Goal: Task Accomplishment & Management: Manage account settings

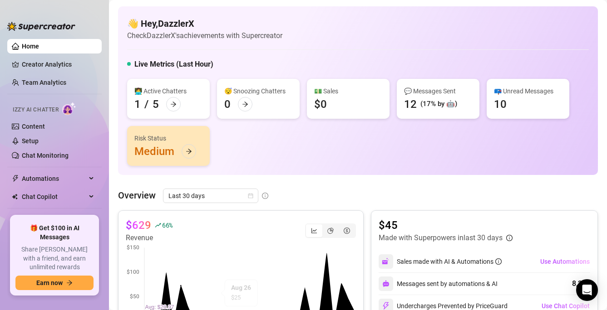
scroll to position [28, 0]
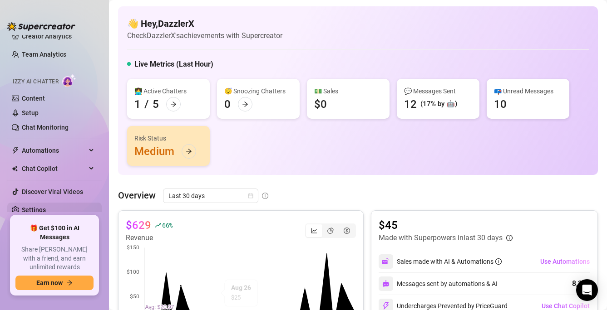
click at [33, 208] on link "Settings" at bounding box center [34, 209] width 24 height 7
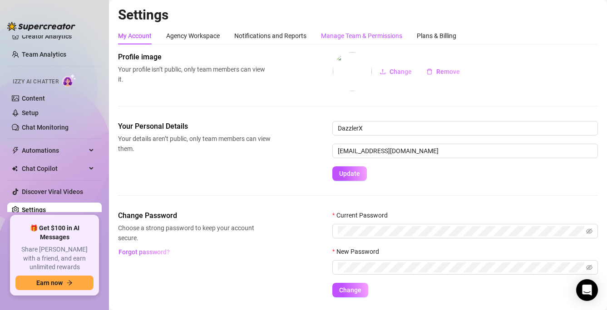
click at [357, 34] on div "Manage Team & Permissions" at bounding box center [361, 36] width 81 height 10
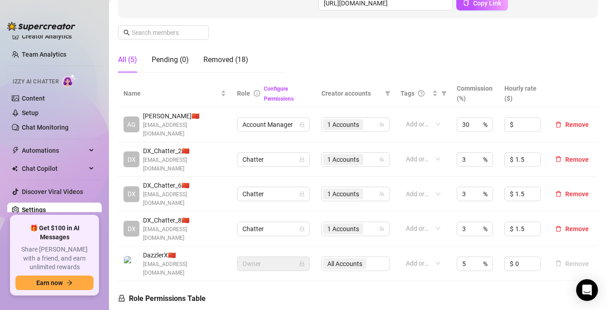
scroll to position [147, 0]
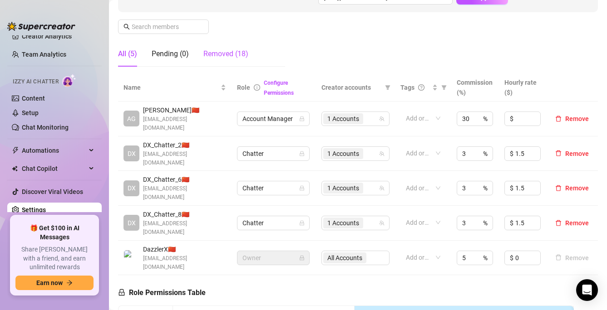
click at [220, 55] on div "Removed (18)" at bounding box center [225, 54] width 45 height 11
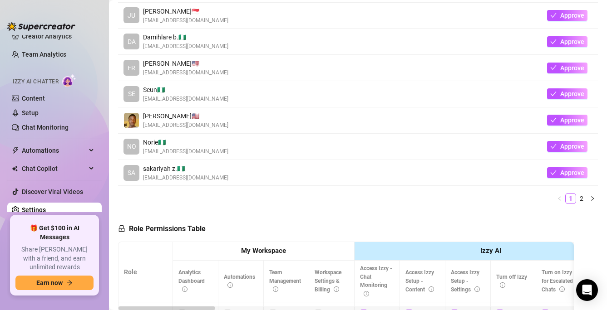
scroll to position [316, 0]
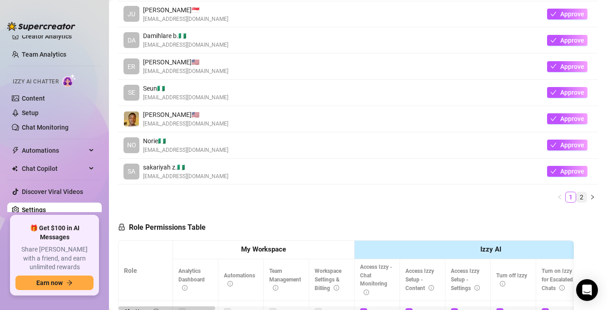
click at [578, 197] on link "2" at bounding box center [581, 197] width 10 height 10
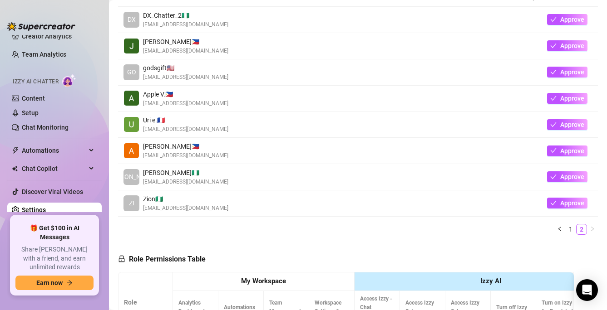
scroll to position [226, 0]
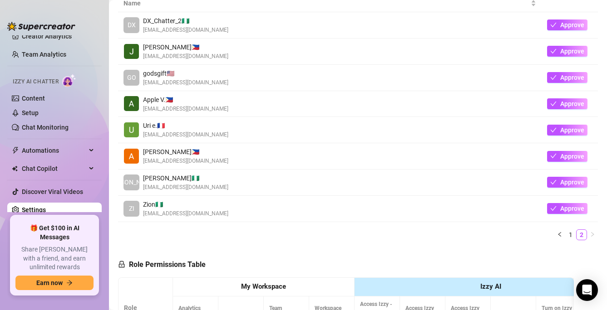
click at [572, 110] on td "Approve" at bounding box center [569, 104] width 56 height 26
click at [568, 104] on span "Approve" at bounding box center [572, 103] width 24 height 7
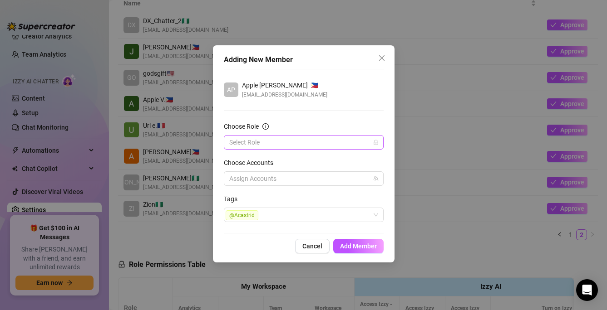
click at [328, 146] on input "Choose Role" at bounding box center [299, 143] width 141 height 14
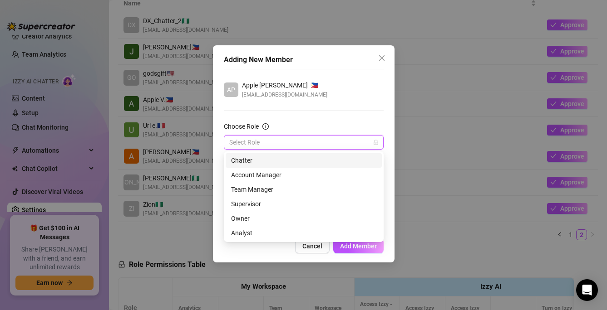
click at [258, 159] on div "Chatter" at bounding box center [303, 161] width 145 height 10
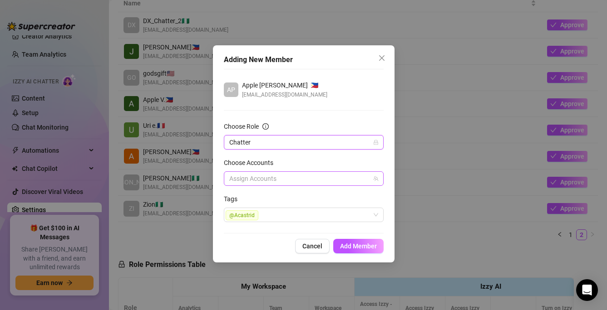
click at [279, 176] on div at bounding box center [298, 178] width 147 height 13
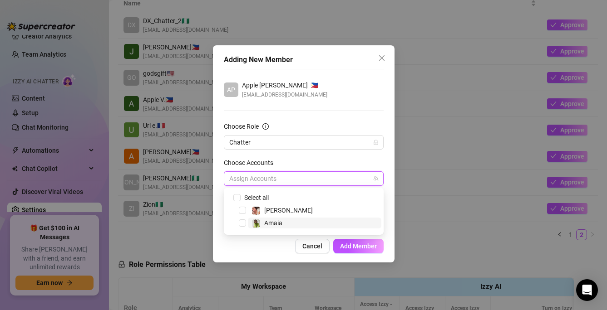
click at [270, 226] on span "Amaia" at bounding box center [273, 223] width 18 height 7
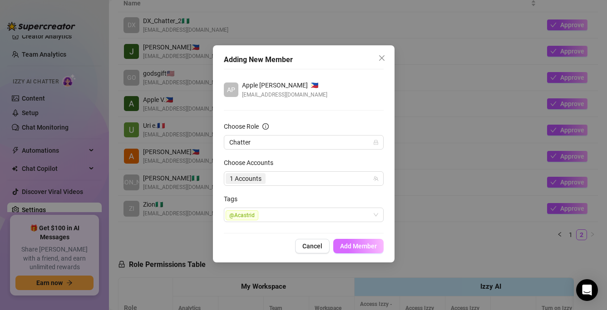
click at [347, 244] on span "Add Member" at bounding box center [358, 246] width 37 height 7
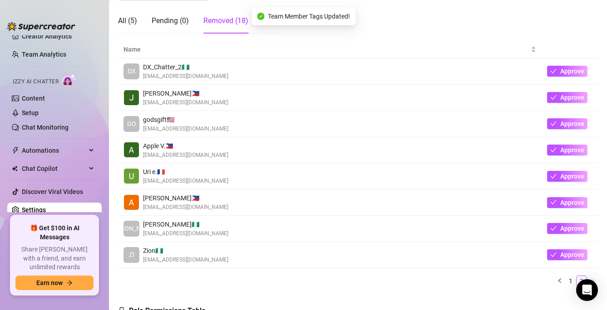
scroll to position [0, 0]
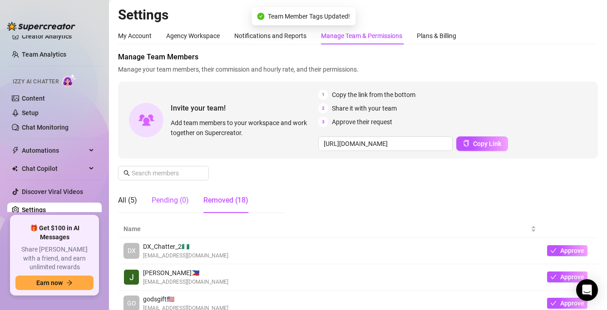
click at [162, 201] on div "Pending (0)" at bounding box center [170, 200] width 37 height 11
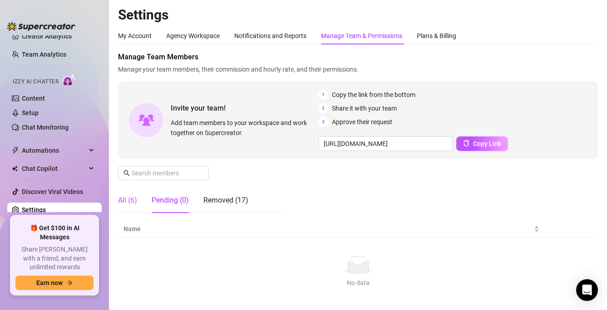
click at [127, 204] on div "All (6)" at bounding box center [127, 200] width 19 height 11
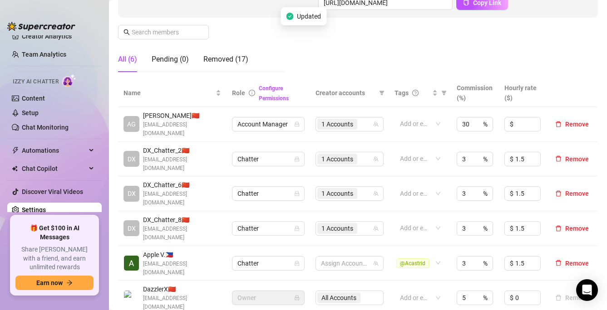
scroll to position [148, 0]
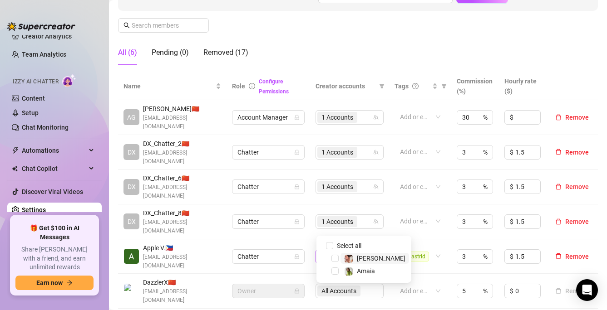
click at [330, 250] on div at bounding box center [344, 256] width 55 height 13
click at [336, 271] on span "Select tree node" at bounding box center [334, 271] width 7 height 7
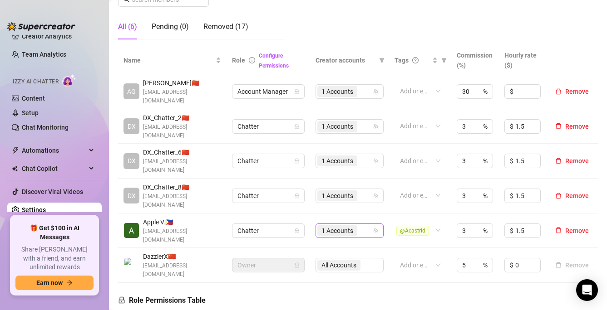
scroll to position [176, 0]
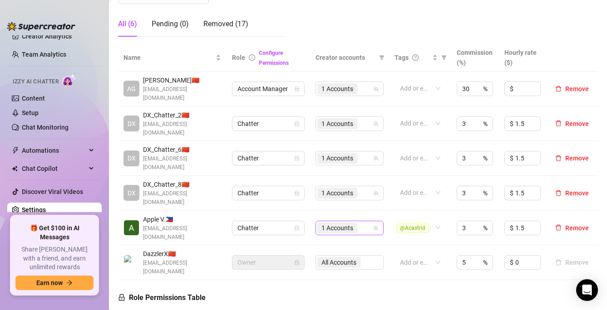
click at [358, 222] on div "1 Accounts" at bounding box center [338, 228] width 42 height 13
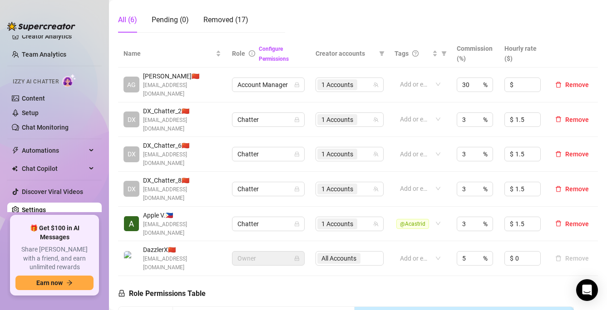
scroll to position [184, 0]
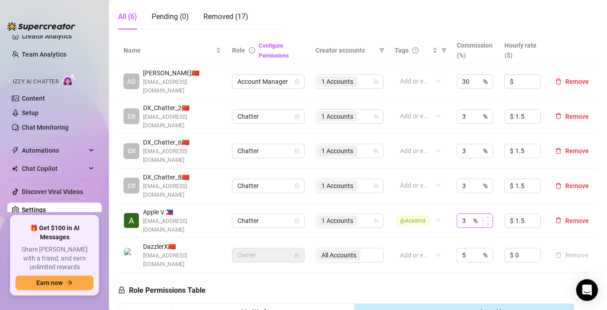
click at [475, 214] on div "3 %" at bounding box center [474, 221] width 36 height 15
type input "10"
click at [523, 214] on input "1.5" at bounding box center [527, 221] width 25 height 14
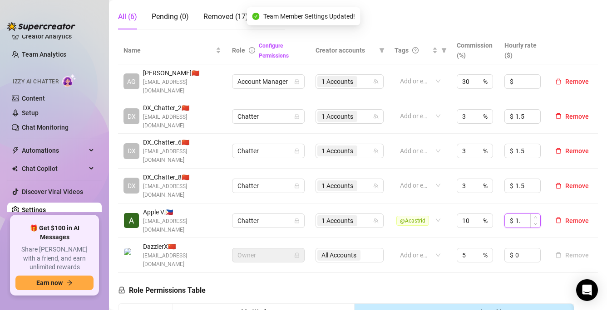
type input "1"
click at [525, 238] on td "$ 0" at bounding box center [522, 255] width 47 height 35
click at [517, 238] on td "$ 0" at bounding box center [522, 255] width 47 height 35
click at [516, 214] on input at bounding box center [527, 221] width 25 height 14
type input "0"
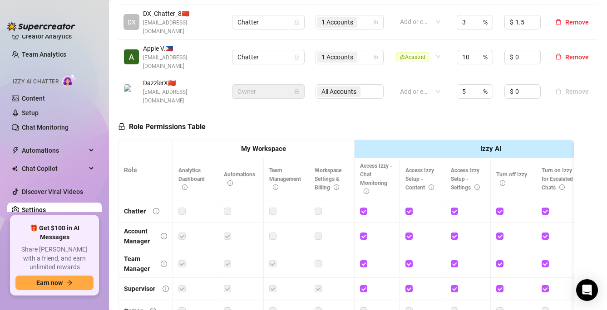
scroll to position [399, 0]
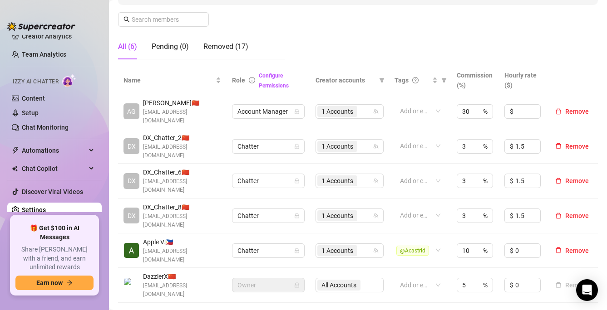
scroll to position [152, 0]
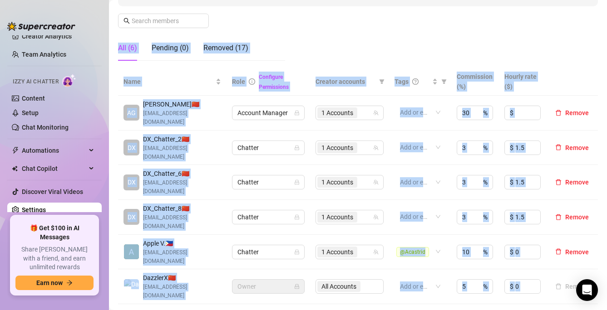
drag, startPoint x: 364, startPoint y: 261, endPoint x: 444, endPoint y: 65, distance: 211.5
click at [444, 65] on div "Manage Team Members Manage your team members, their commission and hourly rate,…" at bounding box center [358, 230] width 480 height 663
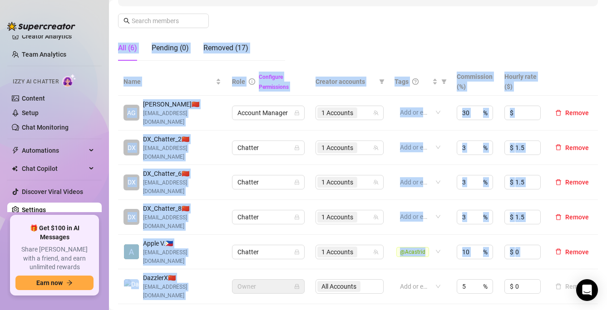
drag, startPoint x: 451, startPoint y: 34, endPoint x: 401, endPoint y: 260, distance: 231.4
click at [401, 260] on div "Manage Team Members Manage your team members, their commission and hourly rate,…" at bounding box center [358, 230] width 480 height 663
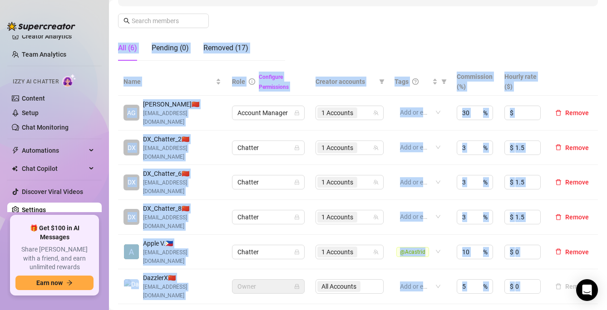
drag, startPoint x: 386, startPoint y: 269, endPoint x: 508, endPoint y: 50, distance: 250.8
click at [508, 50] on div "Manage Team Members Manage your team members, their commission and hourly rate,…" at bounding box center [358, 230] width 480 height 663
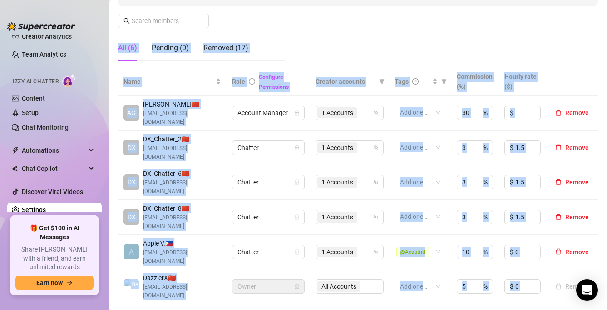
drag, startPoint x: 511, startPoint y: 42, endPoint x: 407, endPoint y: 281, distance: 261.3
click at [407, 282] on div "Manage Team Members Manage your team members, their commission and hourly rate,…" at bounding box center [358, 230] width 480 height 663
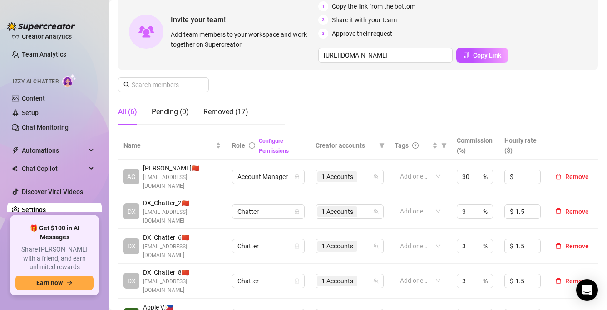
scroll to position [78, 0]
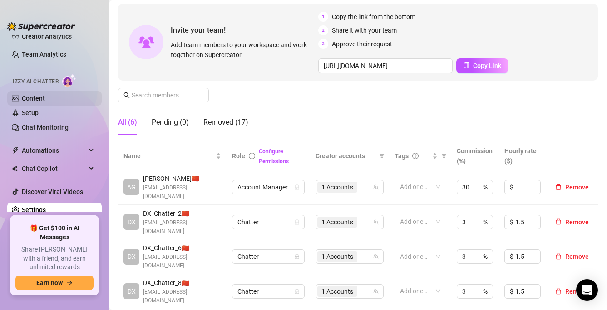
click at [45, 101] on link "Content" at bounding box center [33, 98] width 23 height 7
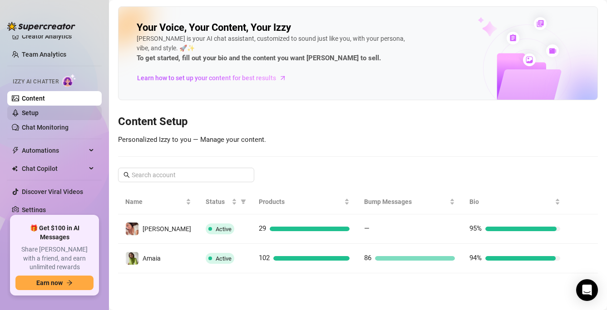
click at [39, 110] on link "Setup" at bounding box center [30, 112] width 17 height 7
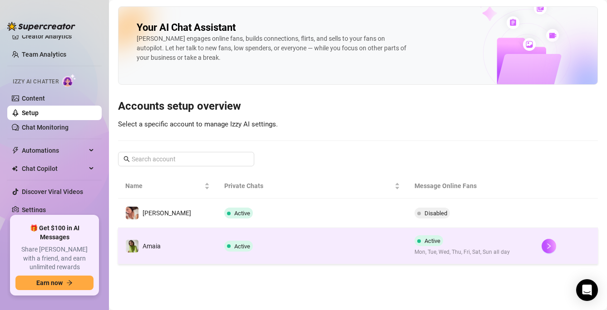
click at [297, 243] on td "Active" at bounding box center [312, 246] width 191 height 36
click at [297, 243] on main "Your AI Chat Assistant [PERSON_NAME] engages online fans, builds connections, f…" at bounding box center [358, 155] width 498 height 310
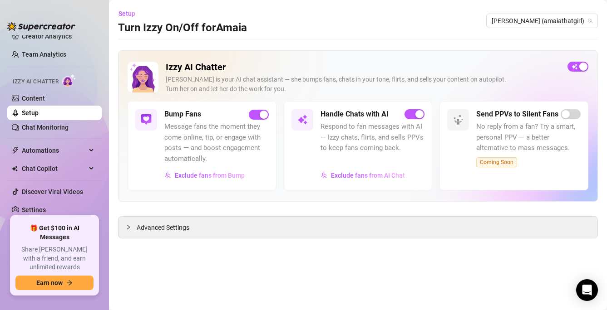
click at [348, 55] on div "Izzy AI Chatter [PERSON_NAME] is your AI chat assistant — she bumps fans, chats…" at bounding box center [358, 126] width 480 height 152
click at [44, 208] on link "Settings" at bounding box center [34, 209] width 24 height 7
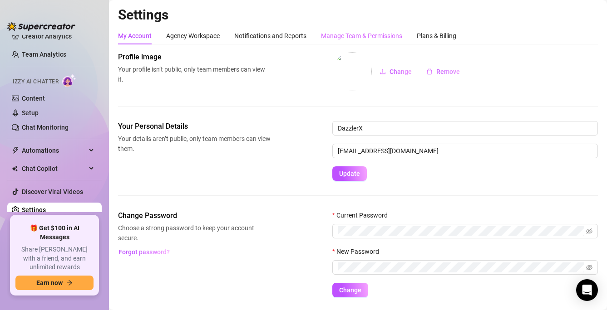
click at [349, 28] on div "Manage Team & Permissions" at bounding box center [361, 35] width 81 height 17
click at [348, 33] on div "Manage Team & Permissions" at bounding box center [361, 36] width 81 height 10
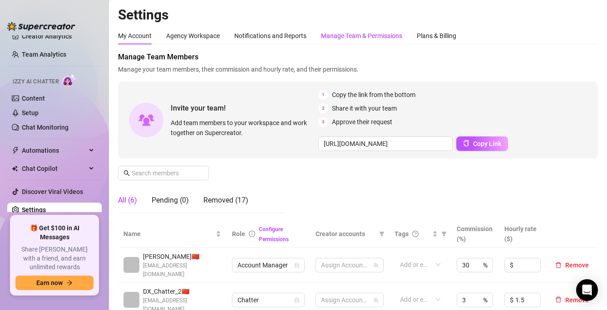
click at [353, 33] on div "Manage Team & Permissions" at bounding box center [361, 36] width 81 height 10
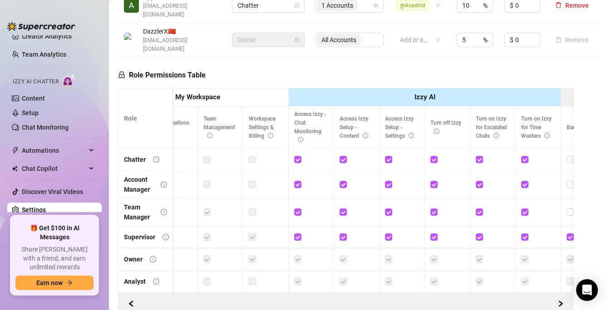
scroll to position [0, 67]
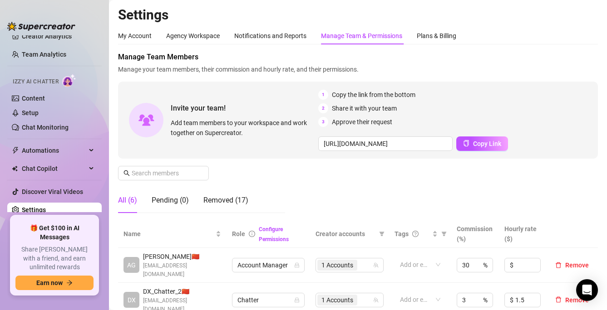
click at [390, 202] on div "Manage Team Members Manage your team members, their commission and hourly rate,…" at bounding box center [358, 136] width 480 height 169
click at [36, 115] on link "Setup" at bounding box center [30, 112] width 17 height 7
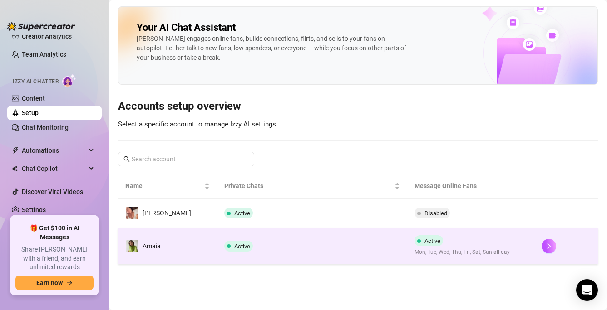
click at [234, 245] on span "Active" at bounding box center [242, 246] width 16 height 7
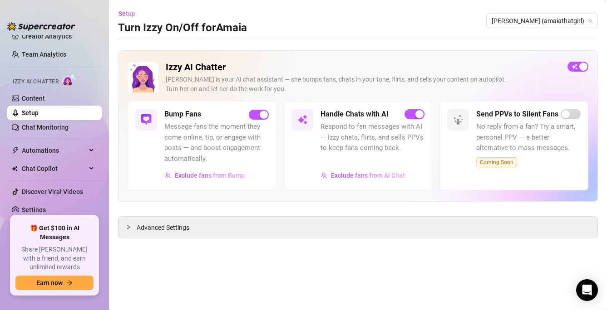
click at [277, 191] on div "Izzy AI Chatter [PERSON_NAME] is your AI chat assistant — she bumps fans, chats…" at bounding box center [358, 126] width 480 height 152
click at [250, 221] on div "Advanced Settings" at bounding box center [357, 227] width 479 height 21
click at [178, 221] on div "Advanced Settings" at bounding box center [357, 227] width 479 height 21
click at [178, 228] on span "Advanced Settings" at bounding box center [163, 228] width 53 height 10
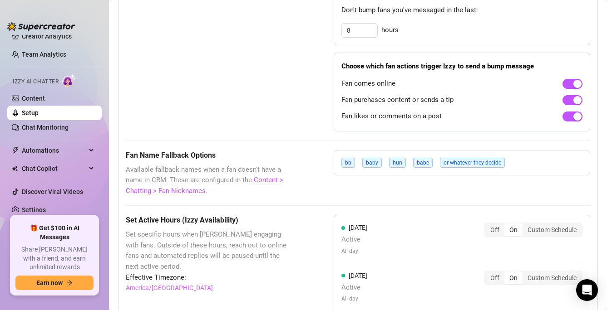
scroll to position [708, 0]
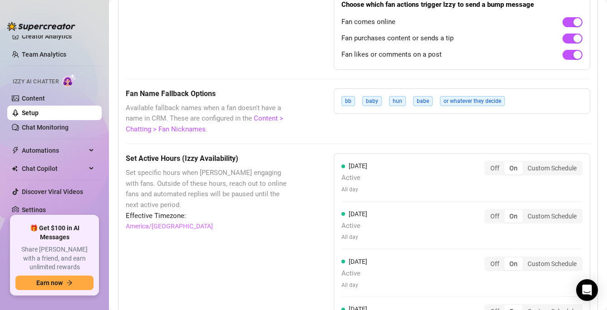
click at [395, 124] on div "Fan Name Fallback Options Available fallback names when a fan doesn't have a na…" at bounding box center [358, 111] width 464 height 47
click at [448, 100] on span "or whatever they decide" at bounding box center [472, 101] width 65 height 10
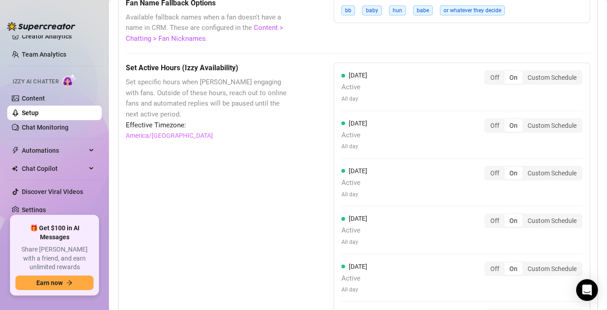
scroll to position [791, 0]
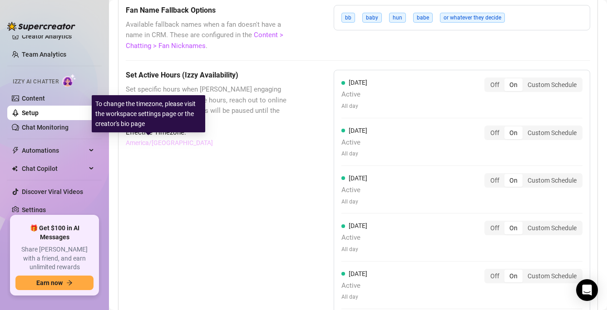
click at [154, 144] on link "America/[GEOGRAPHIC_DATA]" at bounding box center [169, 143] width 87 height 10
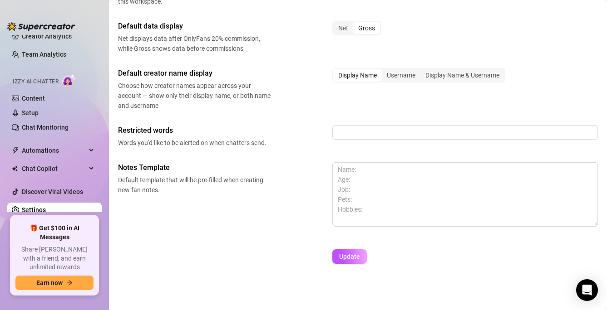
click at [156, 141] on span "Words you'd like to be alerted on when chatters send." at bounding box center [194, 143] width 152 height 10
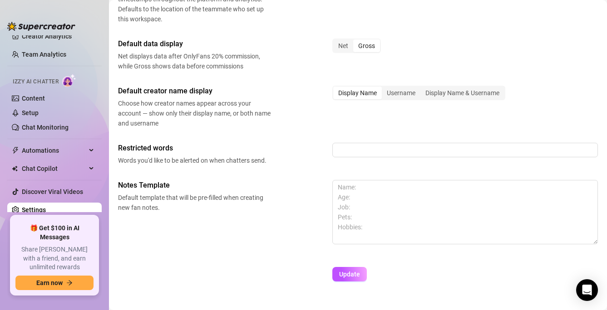
scroll to position [420, 0]
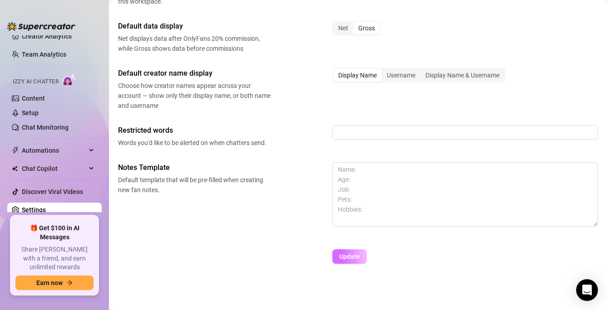
click at [350, 261] on button "Update" at bounding box center [349, 257] width 34 height 15
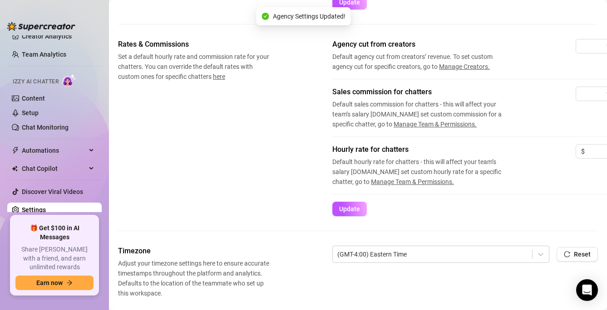
scroll to position [0, 0]
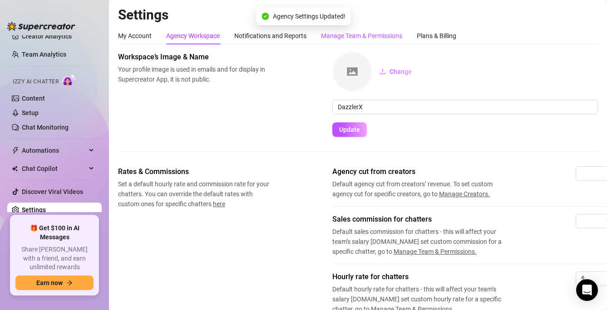
click at [355, 33] on div "Manage Team & Permissions" at bounding box center [361, 36] width 81 height 10
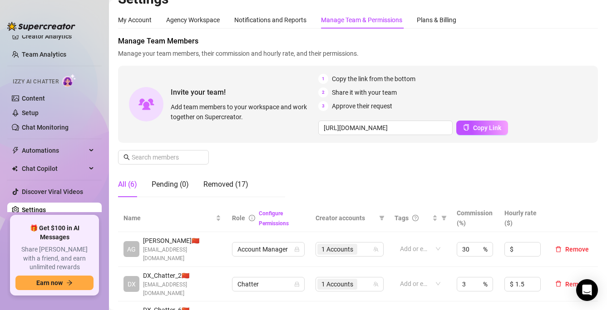
scroll to position [6, 0]
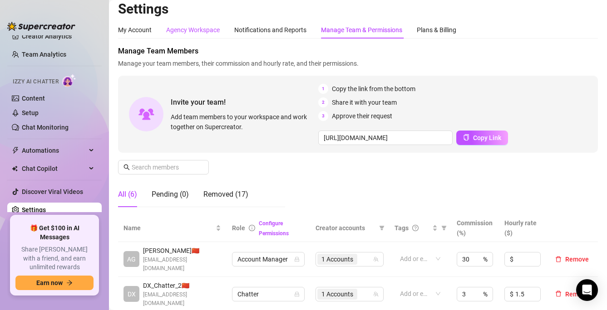
click at [186, 31] on div "Agency Workspace" at bounding box center [193, 30] width 54 height 10
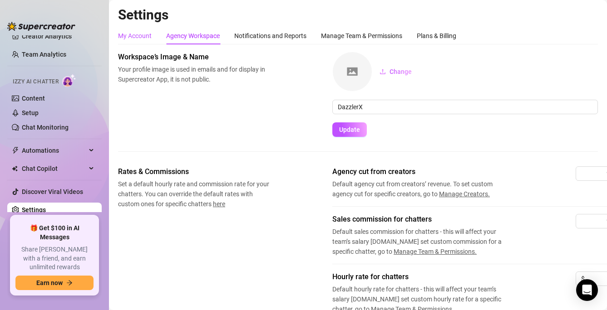
click at [145, 34] on div "My Account" at bounding box center [135, 36] width 34 height 10
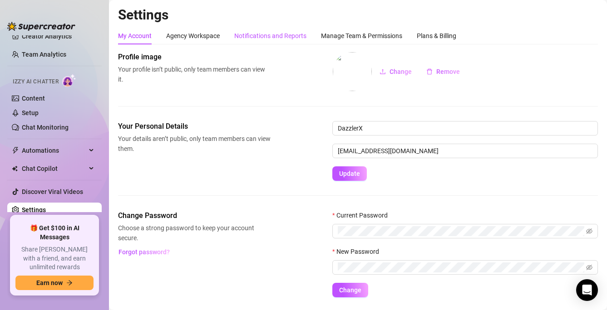
click at [261, 39] on div "Notifications and Reports" at bounding box center [270, 36] width 72 height 10
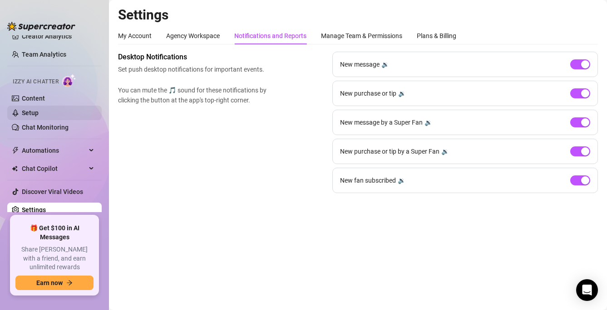
click at [38, 116] on link "Setup" at bounding box center [30, 112] width 17 height 7
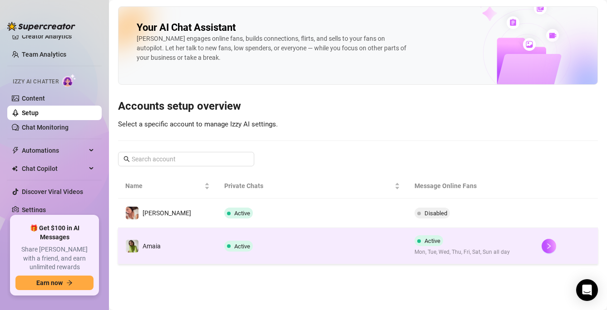
click at [245, 244] on td "Active" at bounding box center [312, 246] width 191 height 36
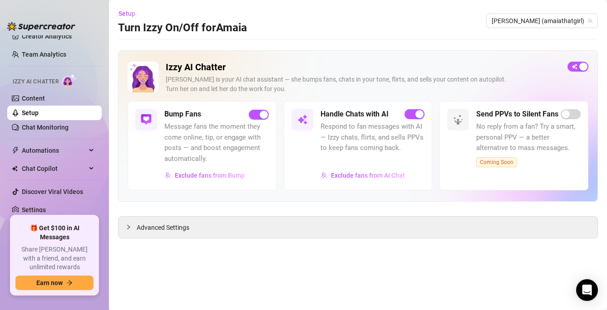
click at [501, 160] on span "Coming Soon" at bounding box center [496, 162] width 41 height 10
click at [528, 140] on span "No reply from a fan? Try a smart, personal PPV — a better alternative to mass m…" at bounding box center [528, 138] width 104 height 32
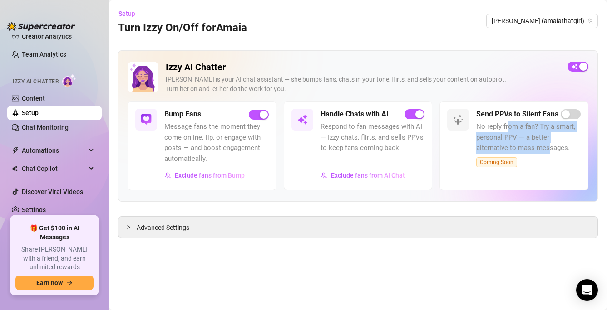
drag, startPoint x: 508, startPoint y: 130, endPoint x: 548, endPoint y: 144, distance: 42.3
click at [548, 144] on span "No reply from a fan? Try a smart, personal PPV — a better alternative to mass m…" at bounding box center [528, 138] width 104 height 32
drag, startPoint x: 550, startPoint y: 156, endPoint x: 530, endPoint y: 131, distance: 32.6
click at [530, 131] on div "Send PPVs to Silent Fans No reply from a fan? Try a smart, personal PPV — a bet…" at bounding box center [528, 146] width 104 height 74
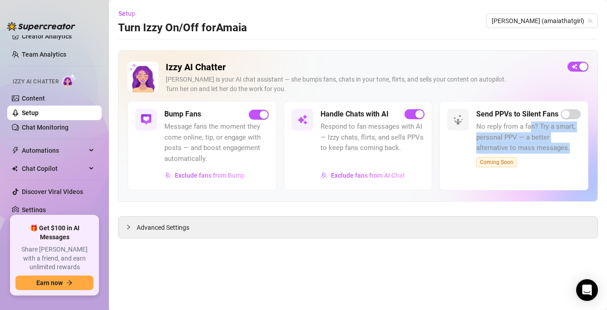
click at [530, 131] on span "No reply from a fan? Try a smart, personal PPV — a better alternative to mass m…" at bounding box center [528, 138] width 104 height 32
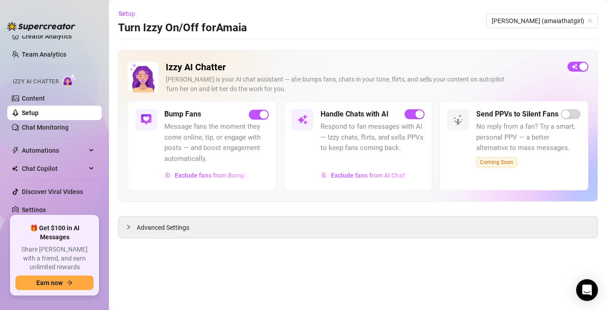
click at [529, 140] on span "No reply from a fan? Try a smart, personal PPV — a better alternative to mass m…" at bounding box center [528, 138] width 104 height 32
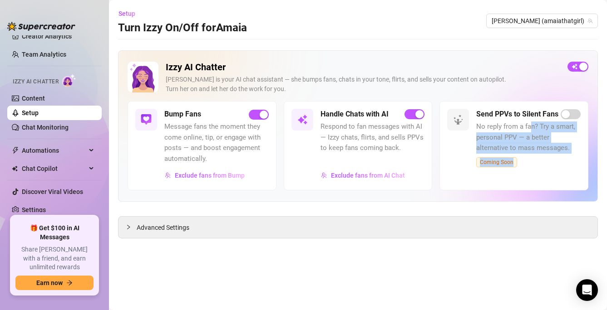
drag, startPoint x: 532, startPoint y: 129, endPoint x: 530, endPoint y: 171, distance: 41.8
click at [530, 171] on div "Send PPVs to Silent Fans No reply from a fan? Try a smart, personal PPV — a bet…" at bounding box center [528, 146] width 104 height 74
click at [530, 171] on div at bounding box center [528, 176] width 104 height 14
drag, startPoint x: 531, startPoint y: 166, endPoint x: 531, endPoint y: 129, distance: 37.2
click at [531, 129] on div "Send PPVs to Silent Fans No reply from a fan? Try a smart, personal PPV — a bet…" at bounding box center [528, 146] width 104 height 74
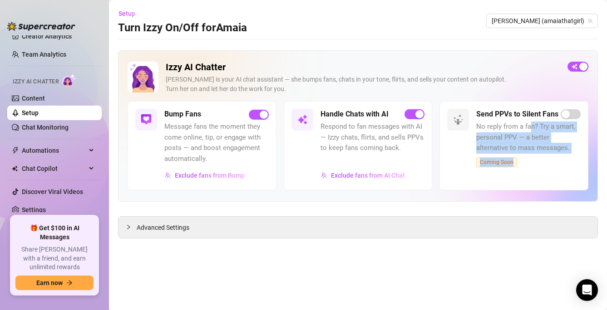
click at [531, 129] on span "No reply from a fan? Try a smart, personal PPV — a better alternative to mass m…" at bounding box center [528, 138] width 104 height 32
drag, startPoint x: 531, startPoint y: 135, endPoint x: 526, endPoint y: 176, distance: 42.1
click at [526, 176] on div "Send PPVs to Silent Fans No reply from a fan? Try a smart, personal PPV — a bet…" at bounding box center [528, 146] width 104 height 74
click at [526, 176] on div at bounding box center [528, 176] width 104 height 14
drag, startPoint x: 526, startPoint y: 177, endPoint x: 529, endPoint y: 133, distance: 44.1
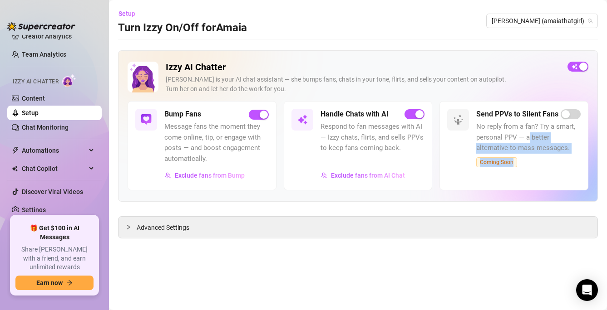
click at [529, 133] on div "Send PPVs to Silent Fans No reply from a fan? Try a smart, personal PPV — a bet…" at bounding box center [528, 146] width 104 height 74
click at [529, 133] on span "No reply from a fan? Try a smart, personal PPV — a better alternative to mass m…" at bounding box center [528, 138] width 104 height 32
drag, startPoint x: 529, startPoint y: 131, endPoint x: 519, endPoint y: 178, distance: 48.6
click at [519, 178] on div "Send PPVs to Silent Fans No reply from a fan? Try a smart, personal PPV — a bet…" at bounding box center [528, 146] width 104 height 74
